Goal: Information Seeking & Learning: Learn about a topic

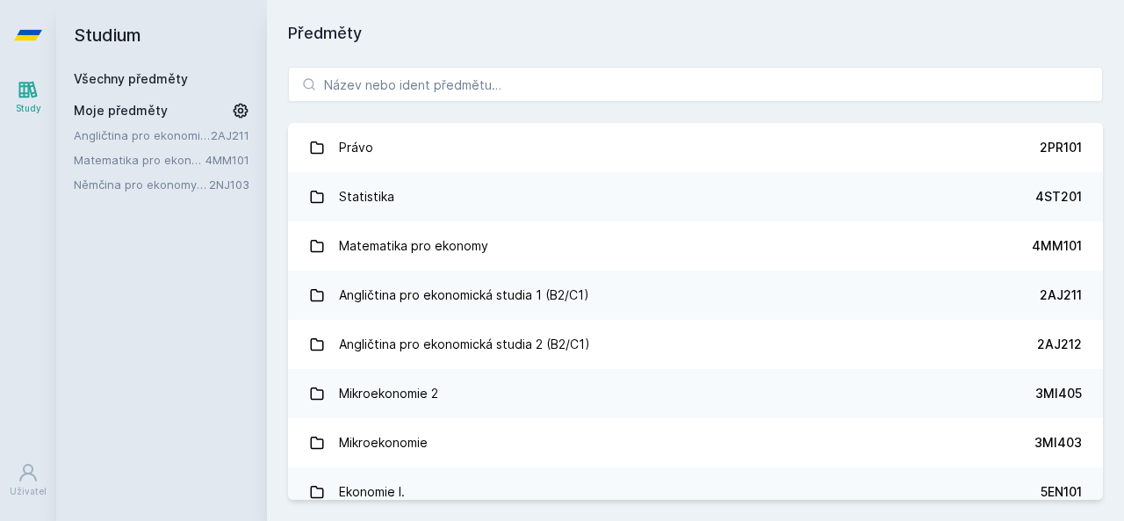
click at [128, 159] on link "Matematika pro ekonomy" at bounding box center [140, 160] width 132 height 18
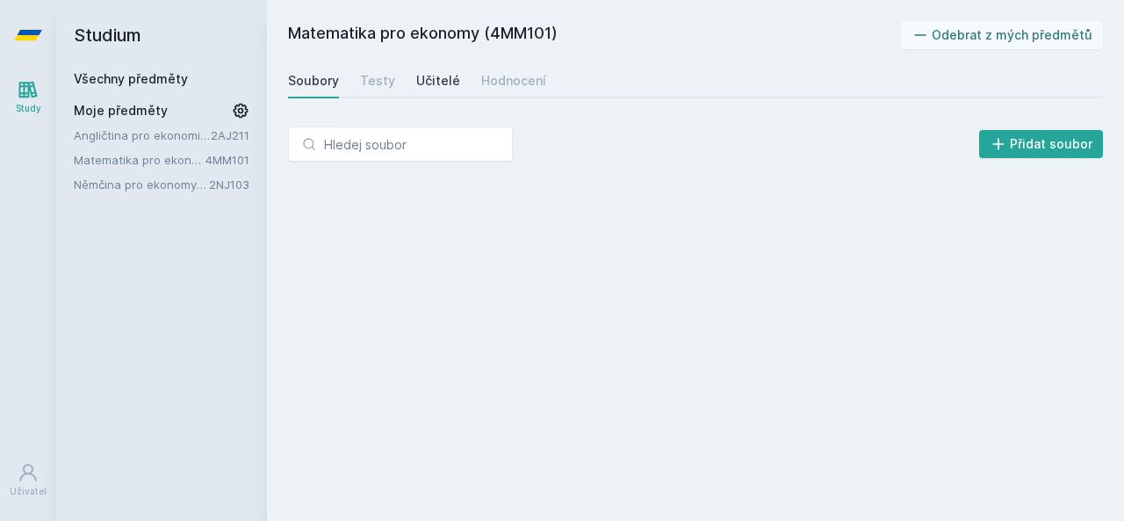
click at [422, 82] on div "Učitelé" at bounding box center [438, 81] width 44 height 18
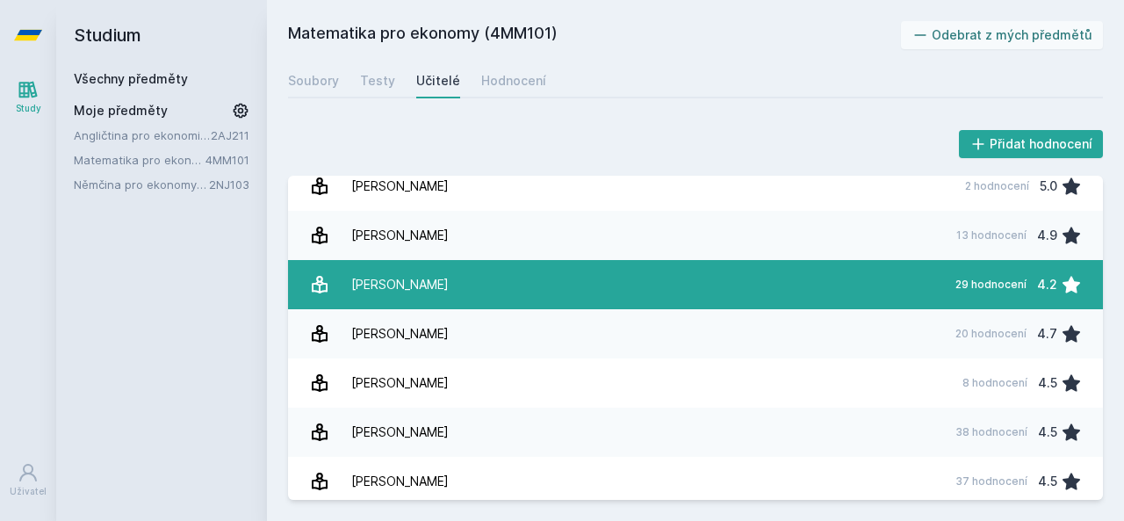
scroll to position [321, 0]
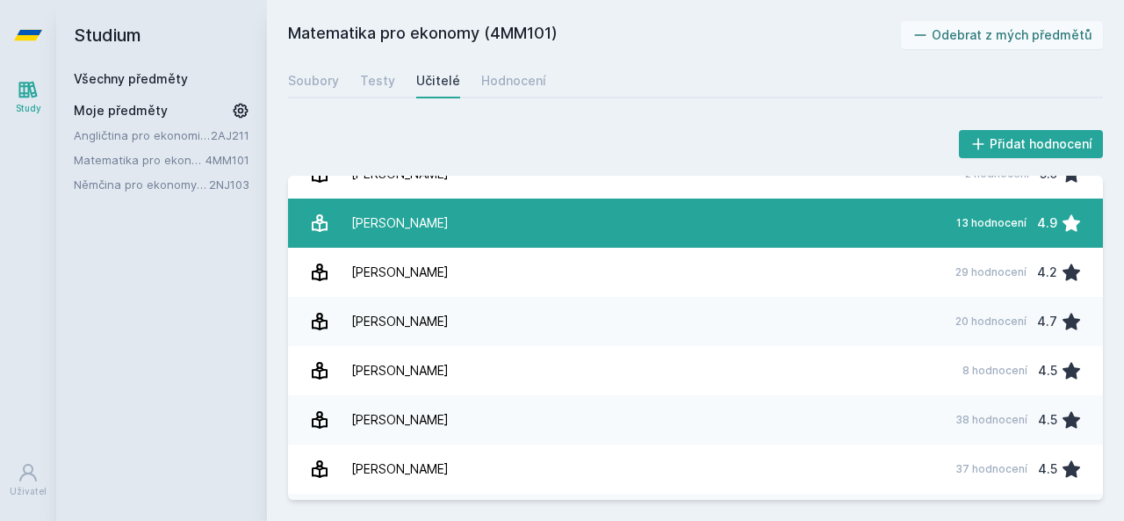
click at [444, 227] on div "[PERSON_NAME]" at bounding box center [399, 223] width 97 height 35
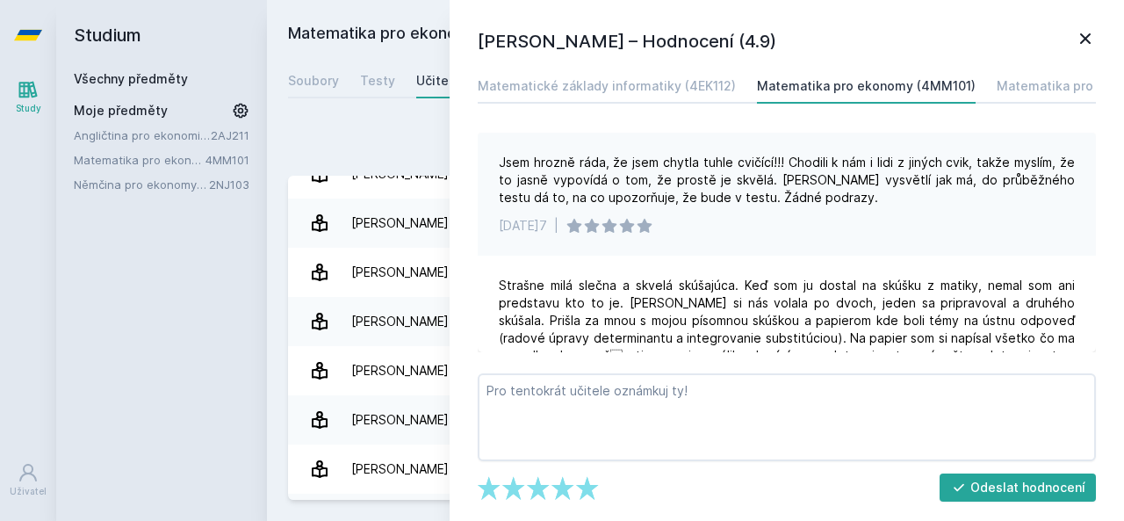
scroll to position [936, 0]
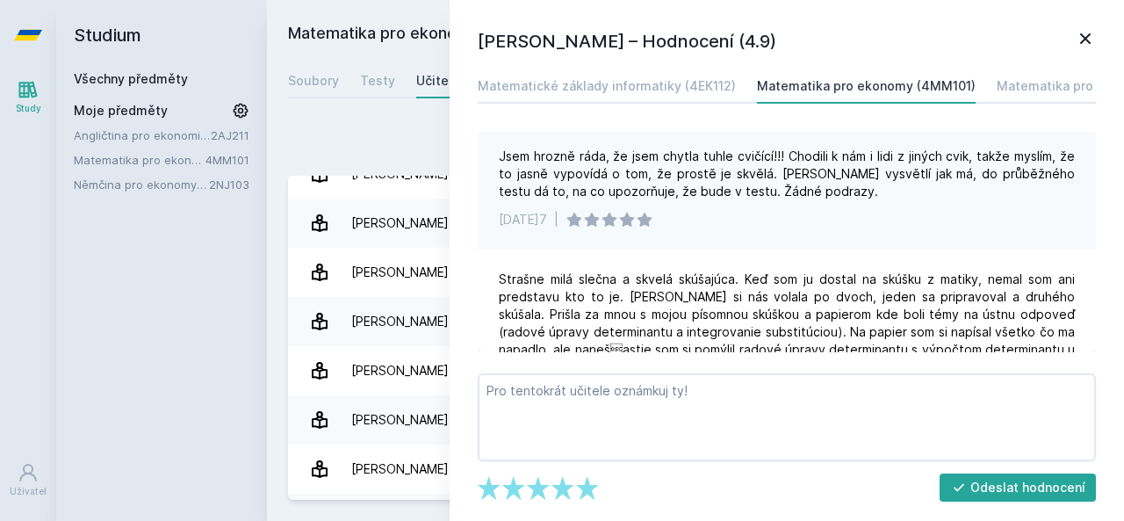
click at [420, 148] on div "Přidat hodnocení" at bounding box center [695, 143] width 815 height 35
click at [1094, 44] on icon at bounding box center [1085, 38] width 21 height 21
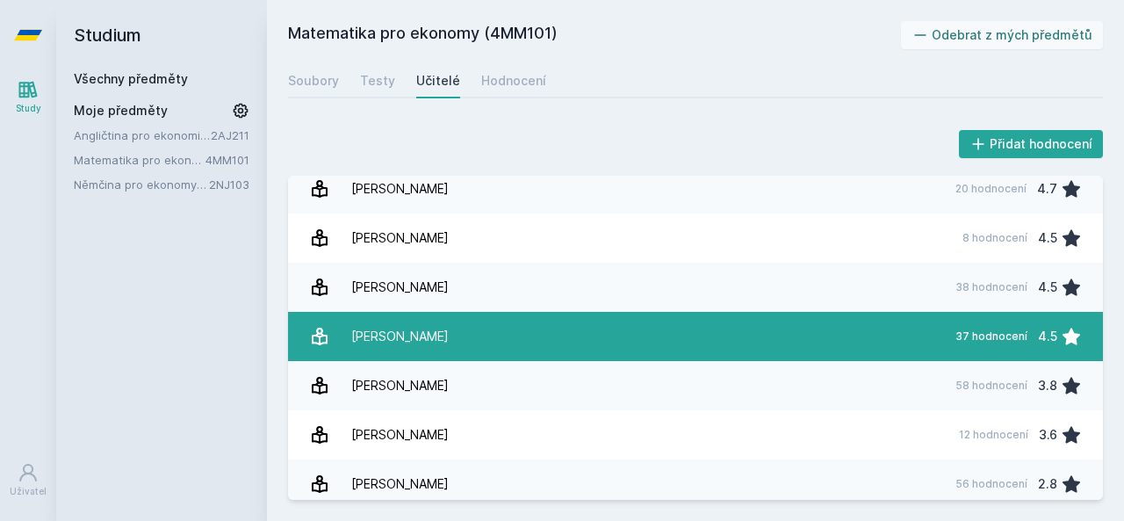
scroll to position [468, 0]
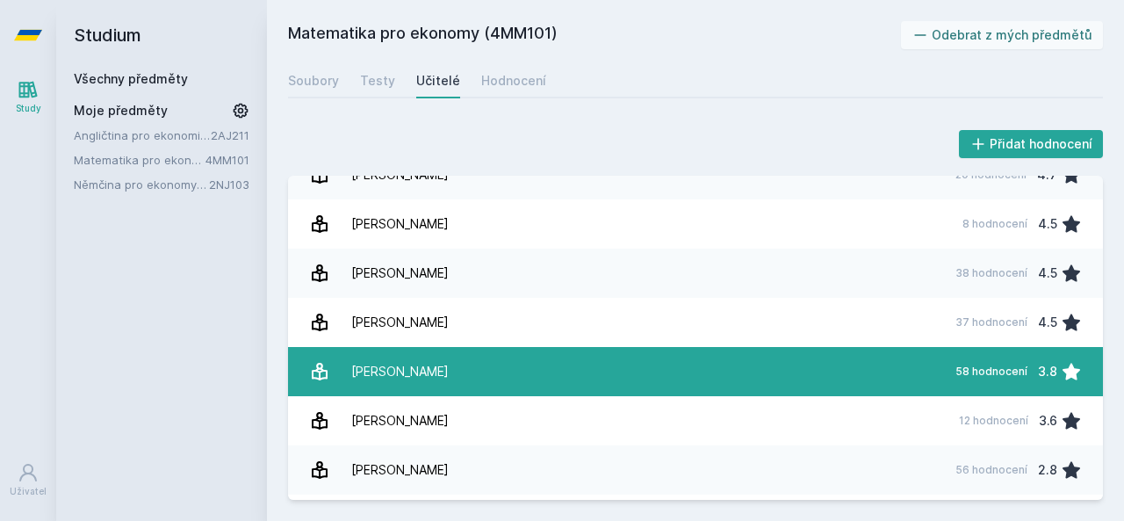
click at [680, 361] on link "[DEMOGRAPHIC_DATA][PERSON_NAME] 58 hodnocení 3.8" at bounding box center [695, 371] width 815 height 49
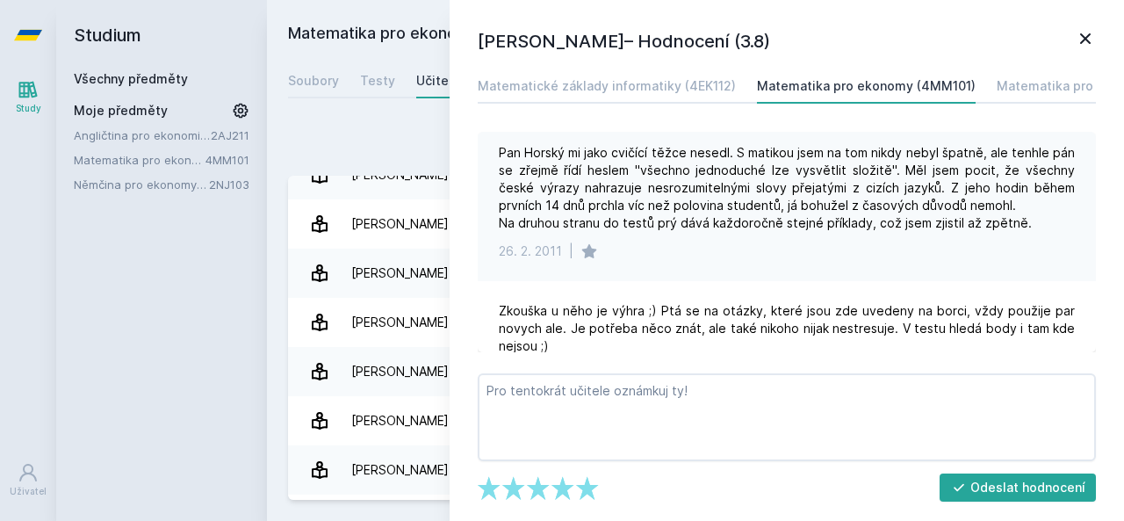
scroll to position [3074, 0]
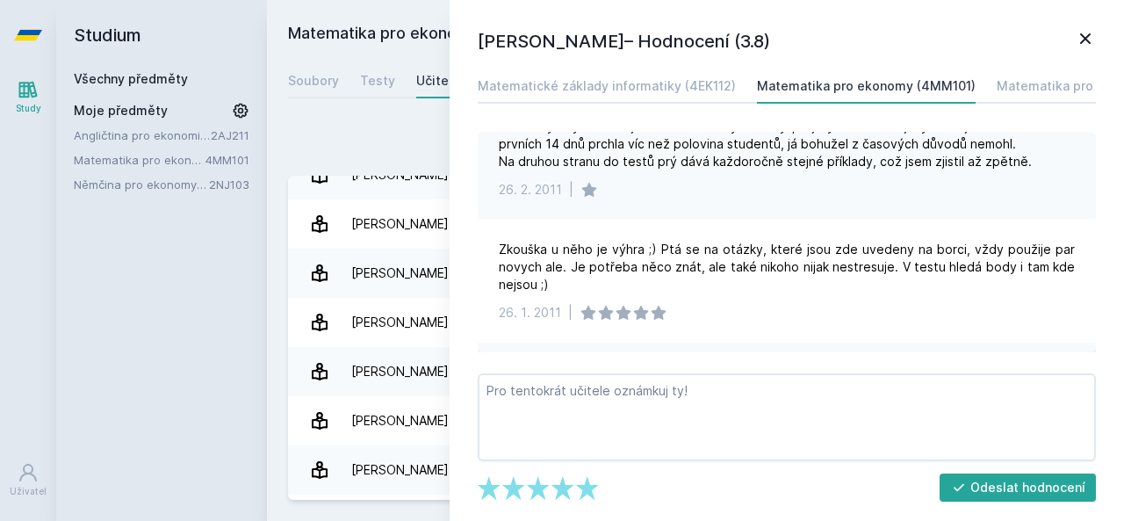
click at [450, 156] on div "[PERSON_NAME] – Hodnocení (3.8) Matematické základy informatiky (4EK112) Matema…" at bounding box center [787, 260] width 675 height 521
click at [428, 150] on div "Přidat hodnocení" at bounding box center [695, 143] width 815 height 35
click at [1093, 32] on icon at bounding box center [1085, 38] width 21 height 21
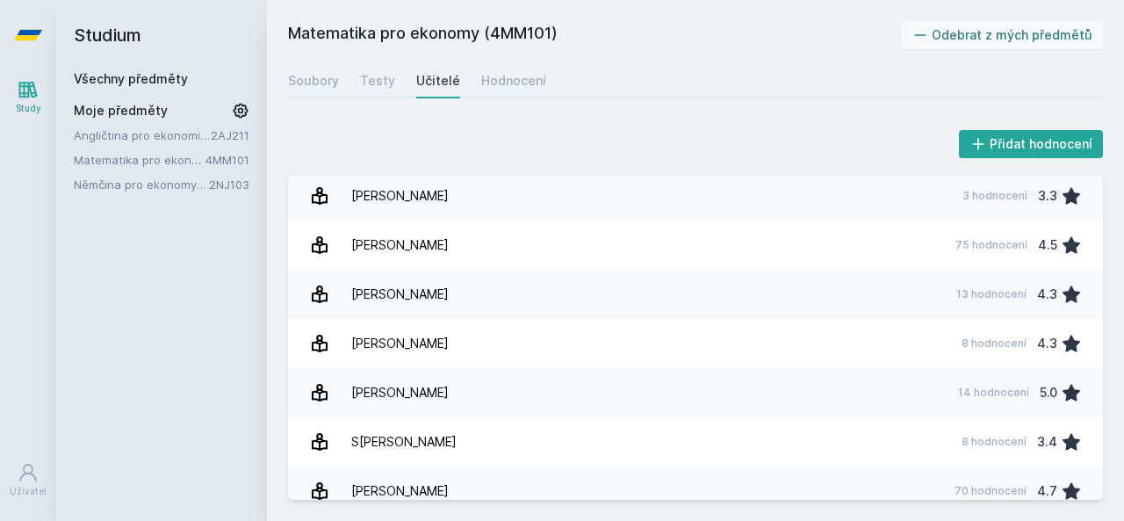
scroll to position [1288, 0]
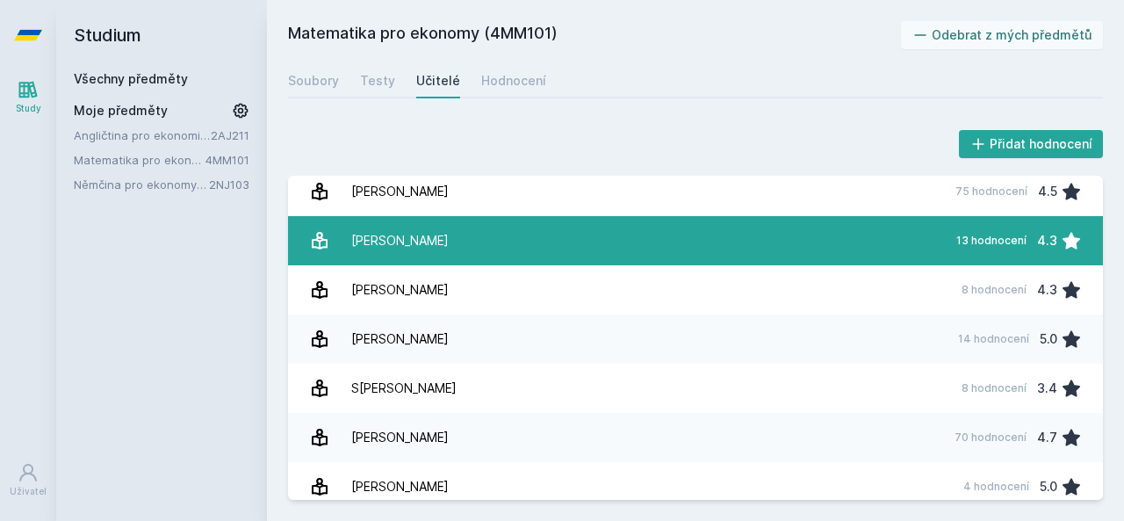
click at [601, 249] on link "[PERSON_NAME] 13 hodnocení 4.3" at bounding box center [695, 240] width 815 height 49
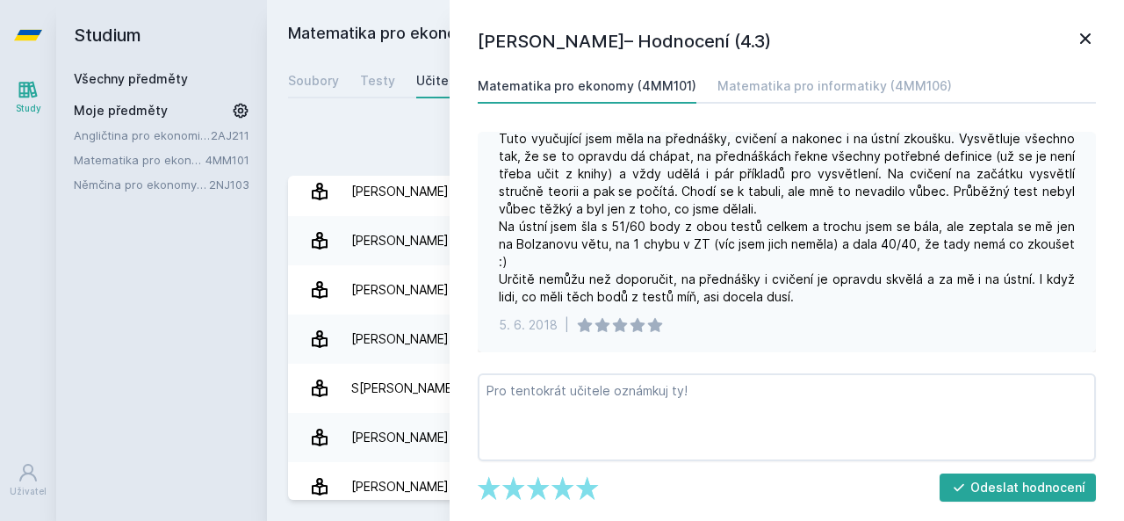
scroll to position [1536, 0]
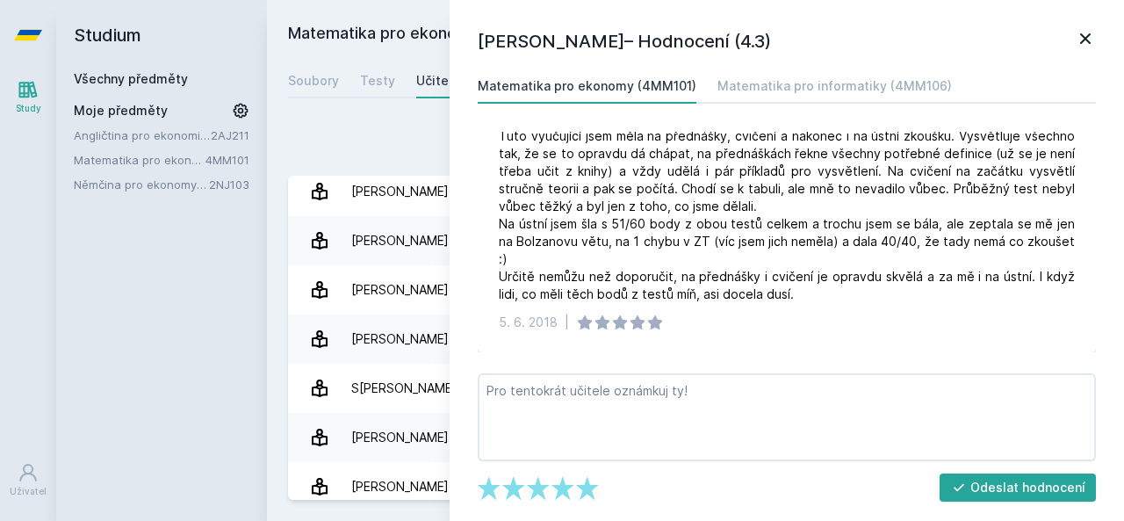
click at [409, 134] on div "Přidat hodnocení" at bounding box center [695, 143] width 815 height 35
click at [360, 81] on div "Testy" at bounding box center [377, 81] width 35 height 18
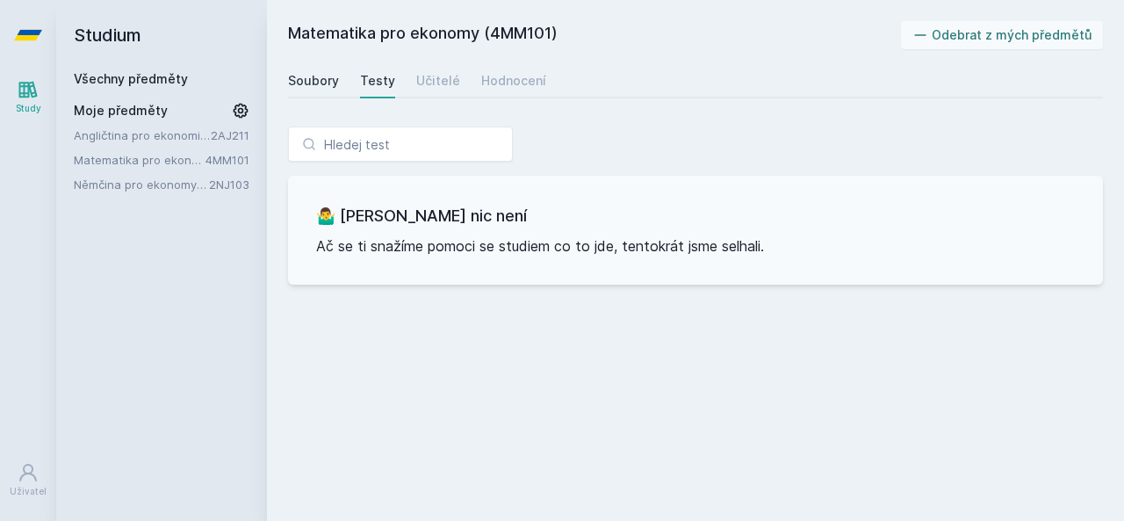
click at [319, 92] on link "Soubory" at bounding box center [313, 80] width 51 height 35
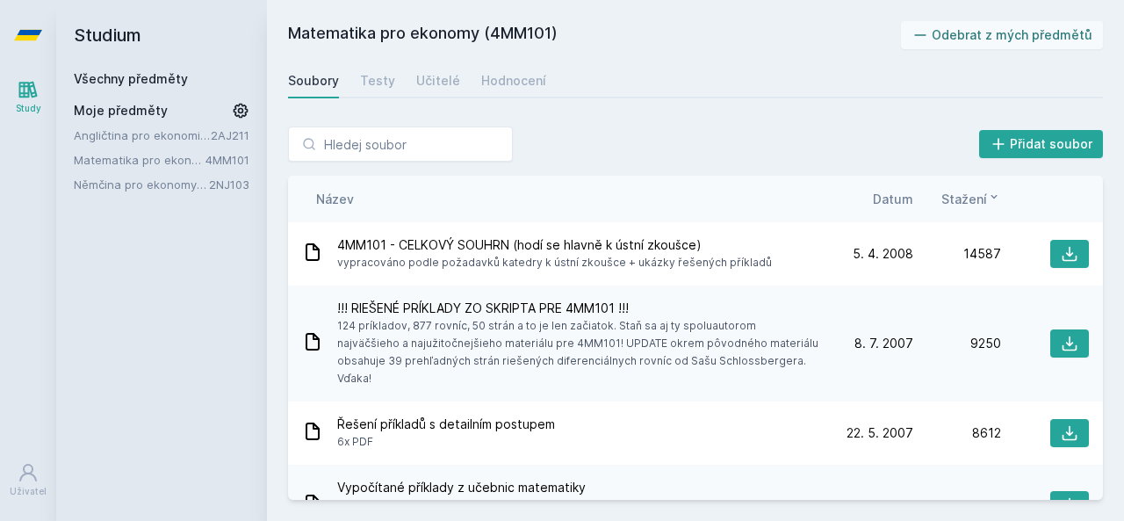
click at [206, 162] on link "4MM101" at bounding box center [228, 160] width 44 height 14
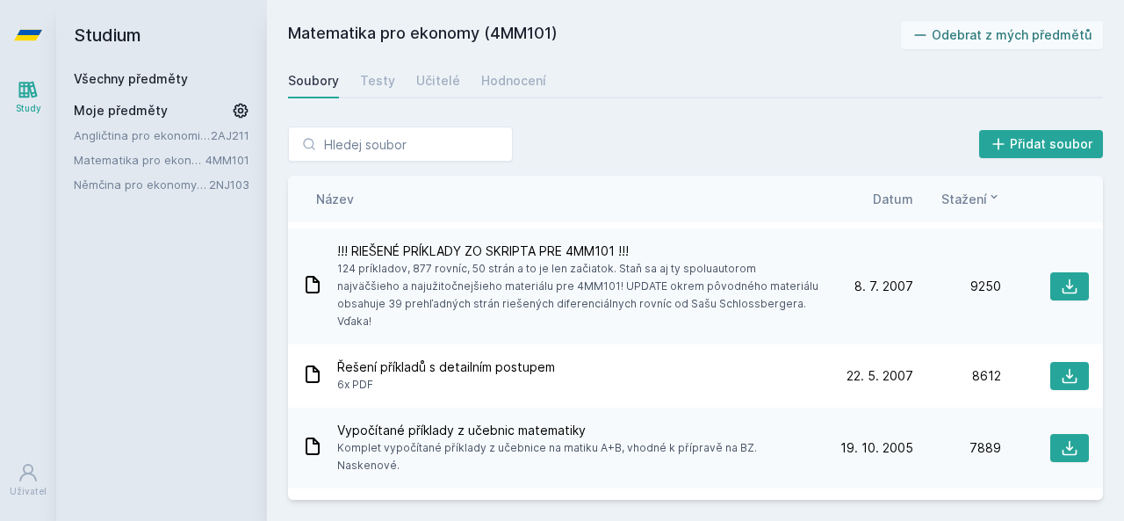
scroll to position [58, 0]
click at [469, 132] on input "search" at bounding box center [400, 143] width 225 height 35
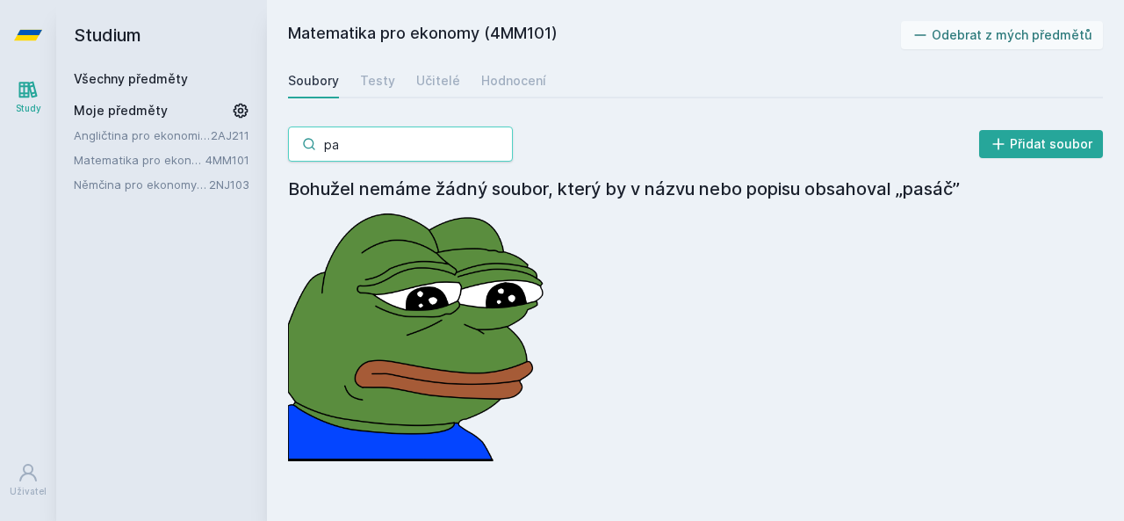
type input "p"
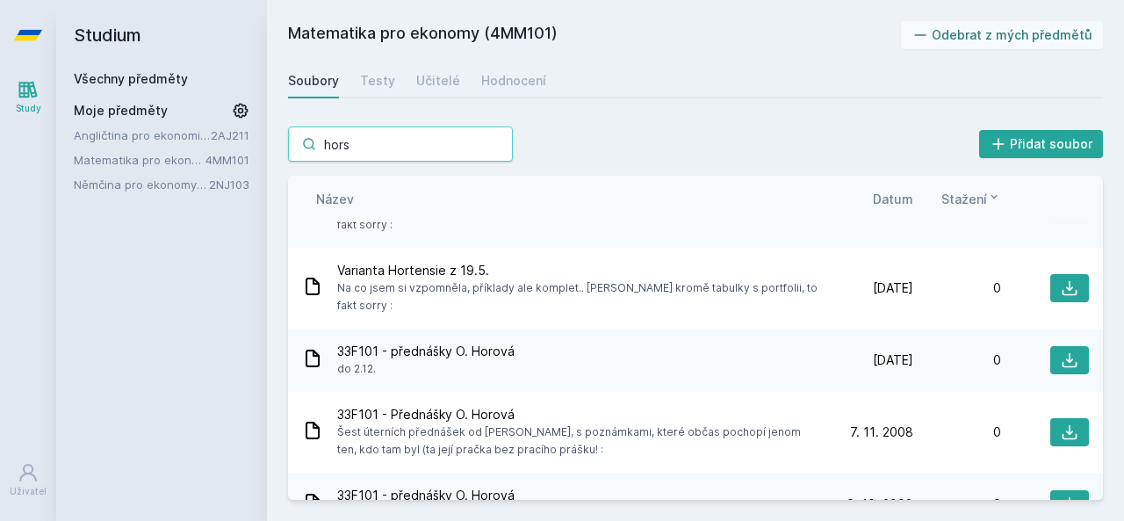
scroll to position [0, 0]
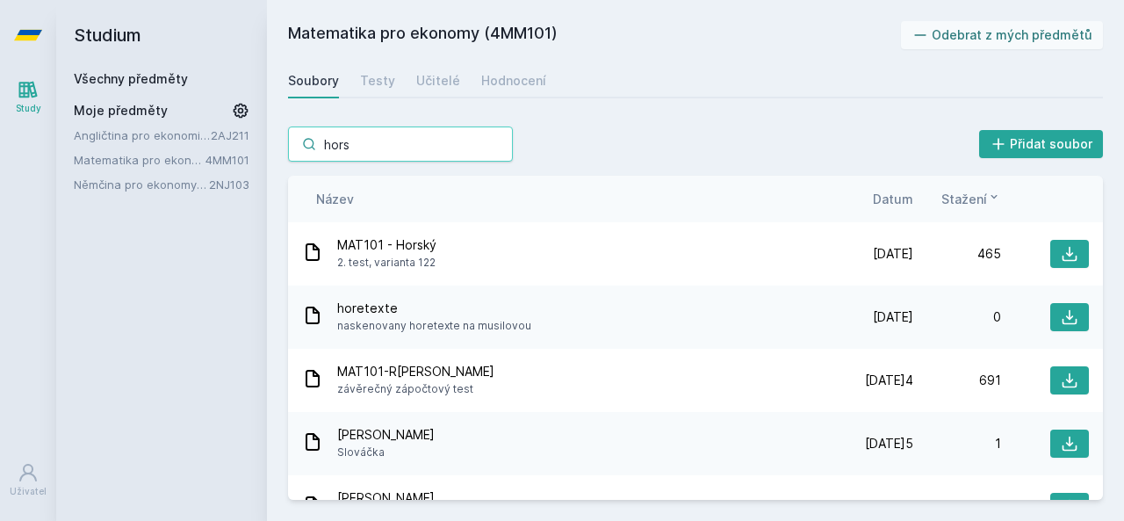
type input "hors"
click at [957, 198] on span "Stažení" at bounding box center [965, 199] width 46 height 18
click at [906, 199] on span "Datum" at bounding box center [893, 199] width 40 height 18
click at [906, 199] on icon at bounding box center [906, 197] width 14 height 14
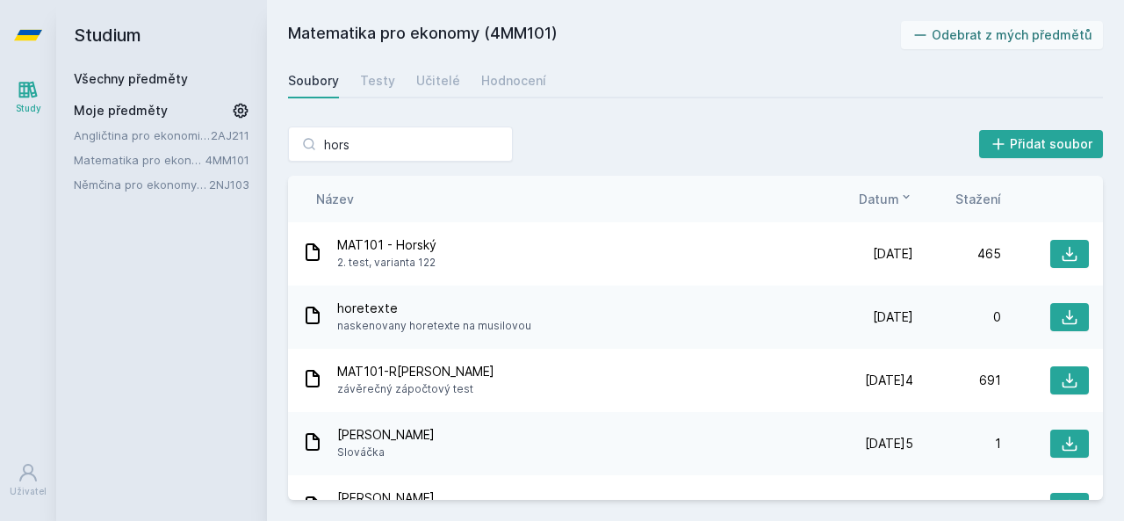
click at [906, 199] on icon at bounding box center [906, 197] width 14 height 14
click at [903, 199] on icon at bounding box center [906, 197] width 14 height 14
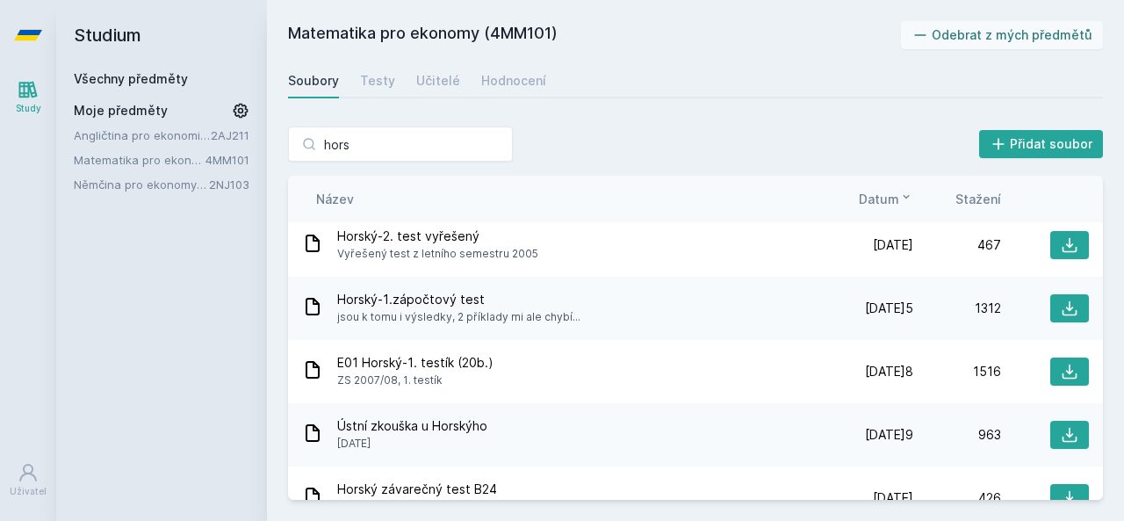
scroll to position [776, 0]
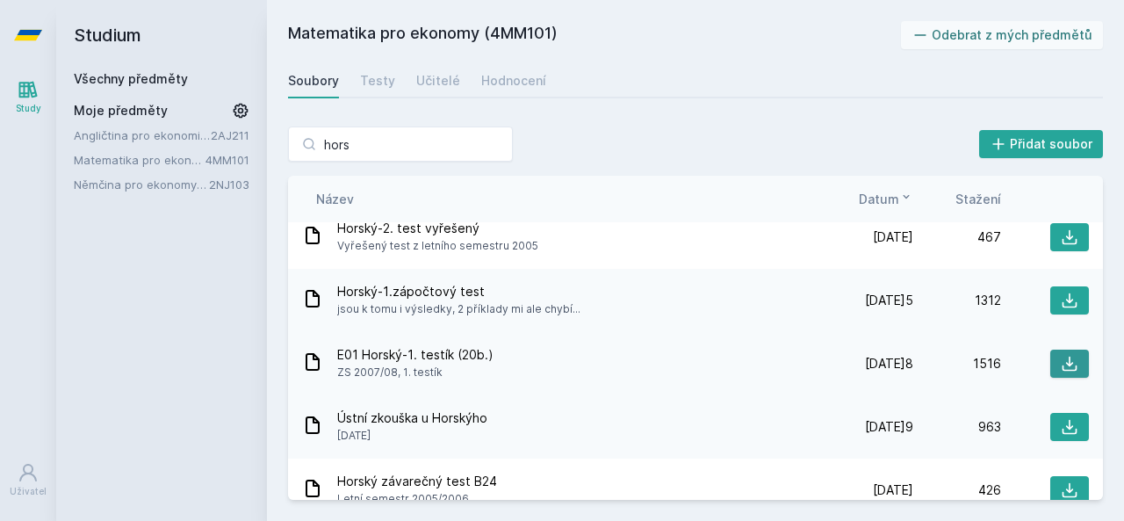
click at [1050, 367] on button at bounding box center [1069, 364] width 39 height 28
